Goal: Task Accomplishment & Management: Use online tool/utility

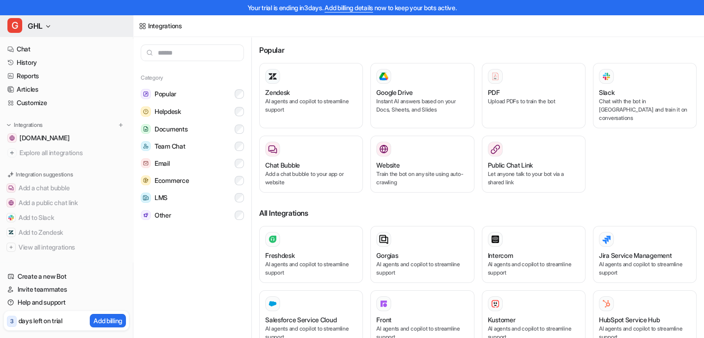
click at [41, 26] on span "GHL" at bounding box center [35, 25] width 15 height 13
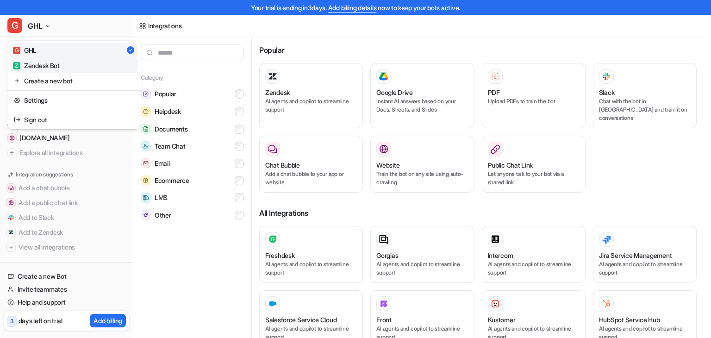
click at [53, 63] on div "Z Zendesk Bot" at bounding box center [36, 66] width 47 height 10
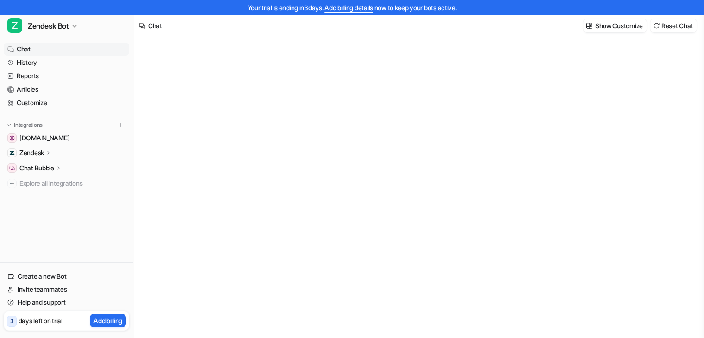
type textarea "**********"
click at [42, 152] on p "Zendesk" at bounding box center [31, 152] width 25 height 9
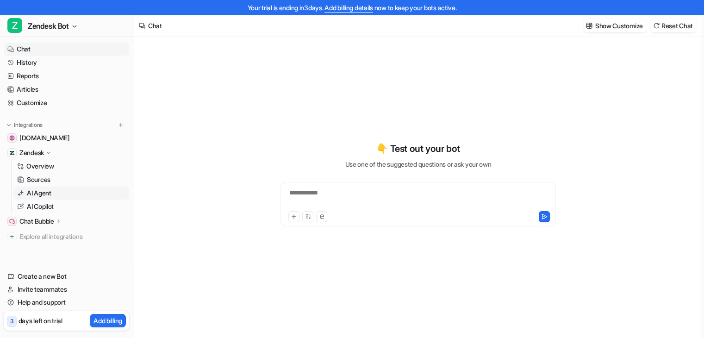
click at [45, 193] on p "AI Agent" at bounding box center [39, 192] width 25 height 9
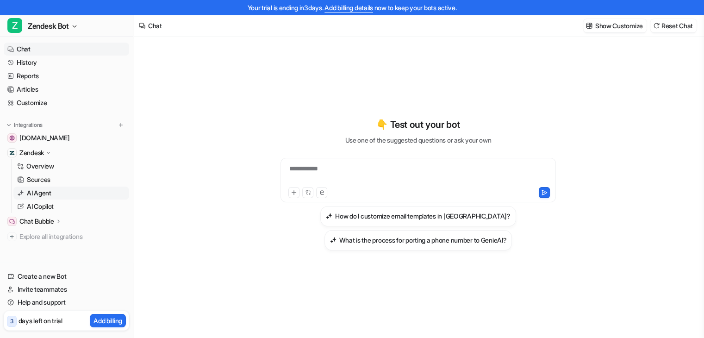
click at [44, 194] on p "AI Agent" at bounding box center [39, 192] width 25 height 9
click at [607, 25] on p "Show Customize" at bounding box center [620, 26] width 48 height 10
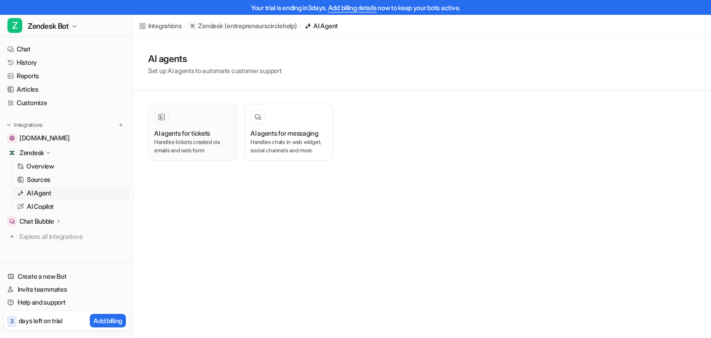
click at [182, 117] on div at bounding box center [192, 117] width 77 height 15
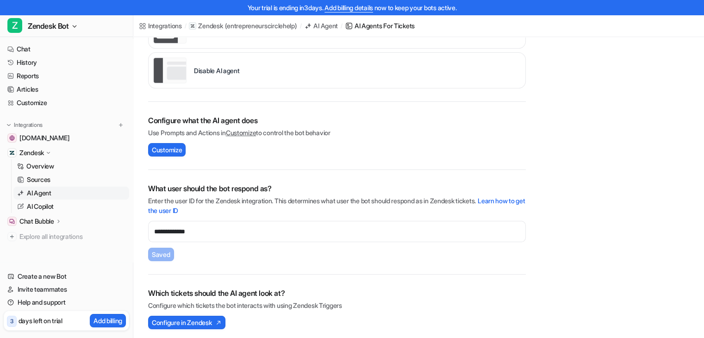
scroll to position [299, 0]
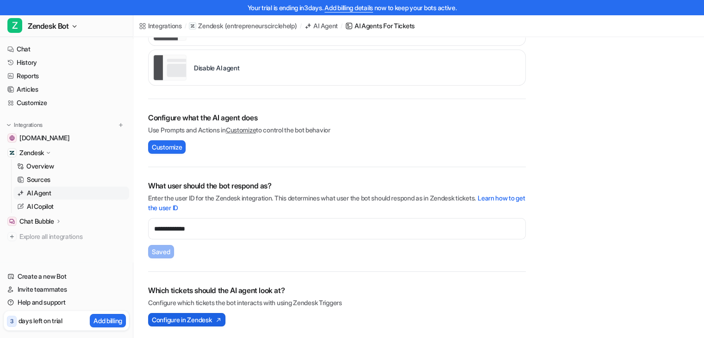
click at [218, 317] on img at bounding box center [217, 320] width 9 height 6
